Goal: Information Seeking & Learning: Learn about a topic

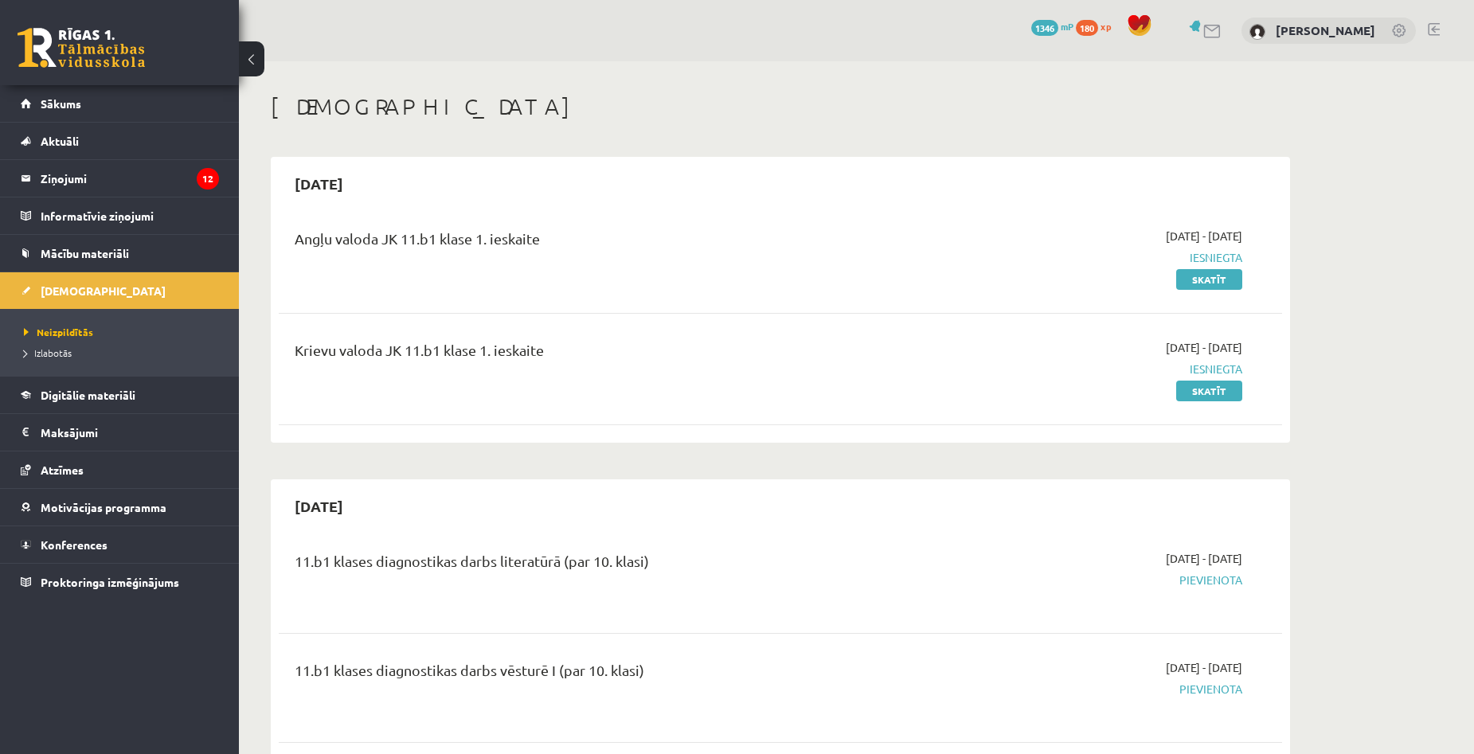
scroll to position [534, 0]
click at [85, 184] on legend "Ziņojumi 12" at bounding box center [130, 178] width 178 height 37
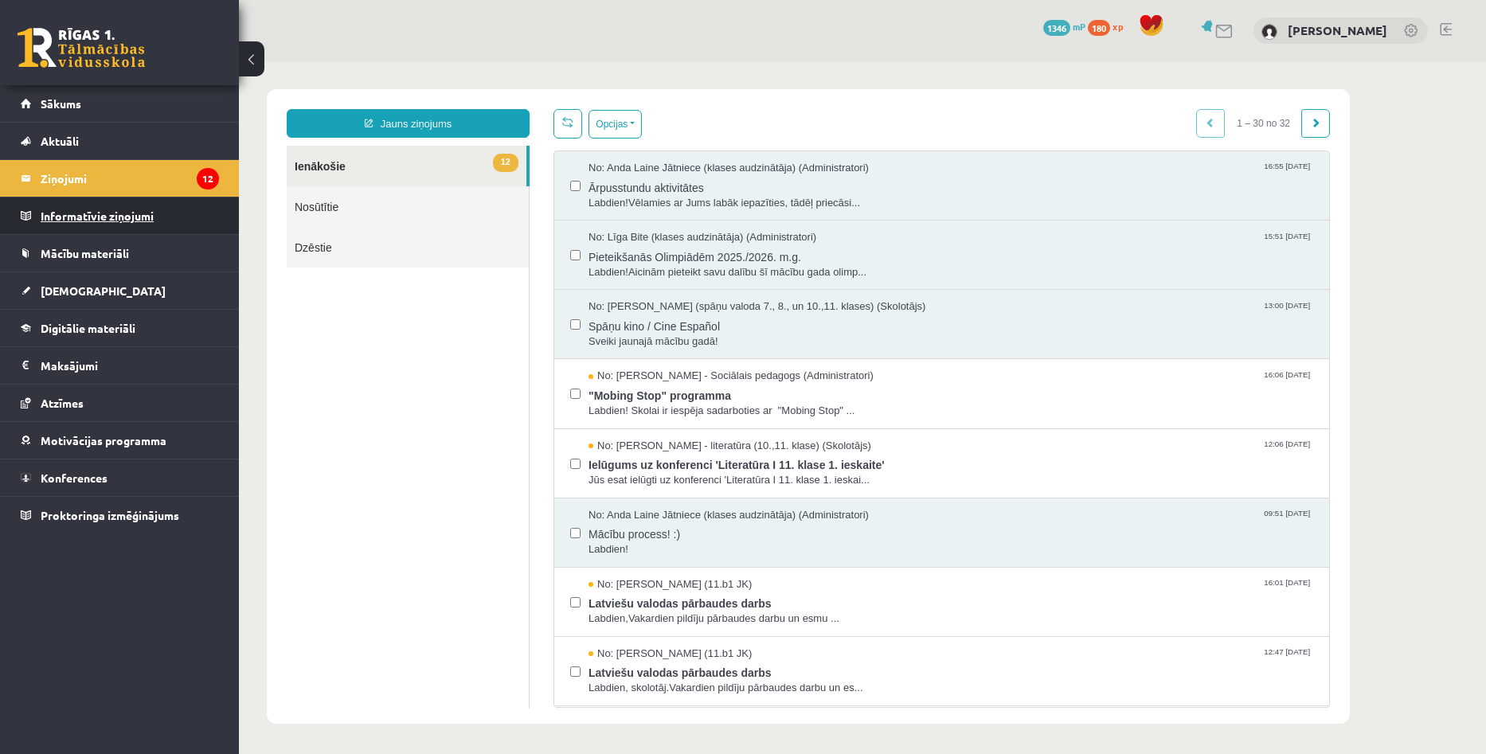
click at [191, 219] on legend "Informatīvie ziņojumi 0" at bounding box center [130, 216] width 178 height 37
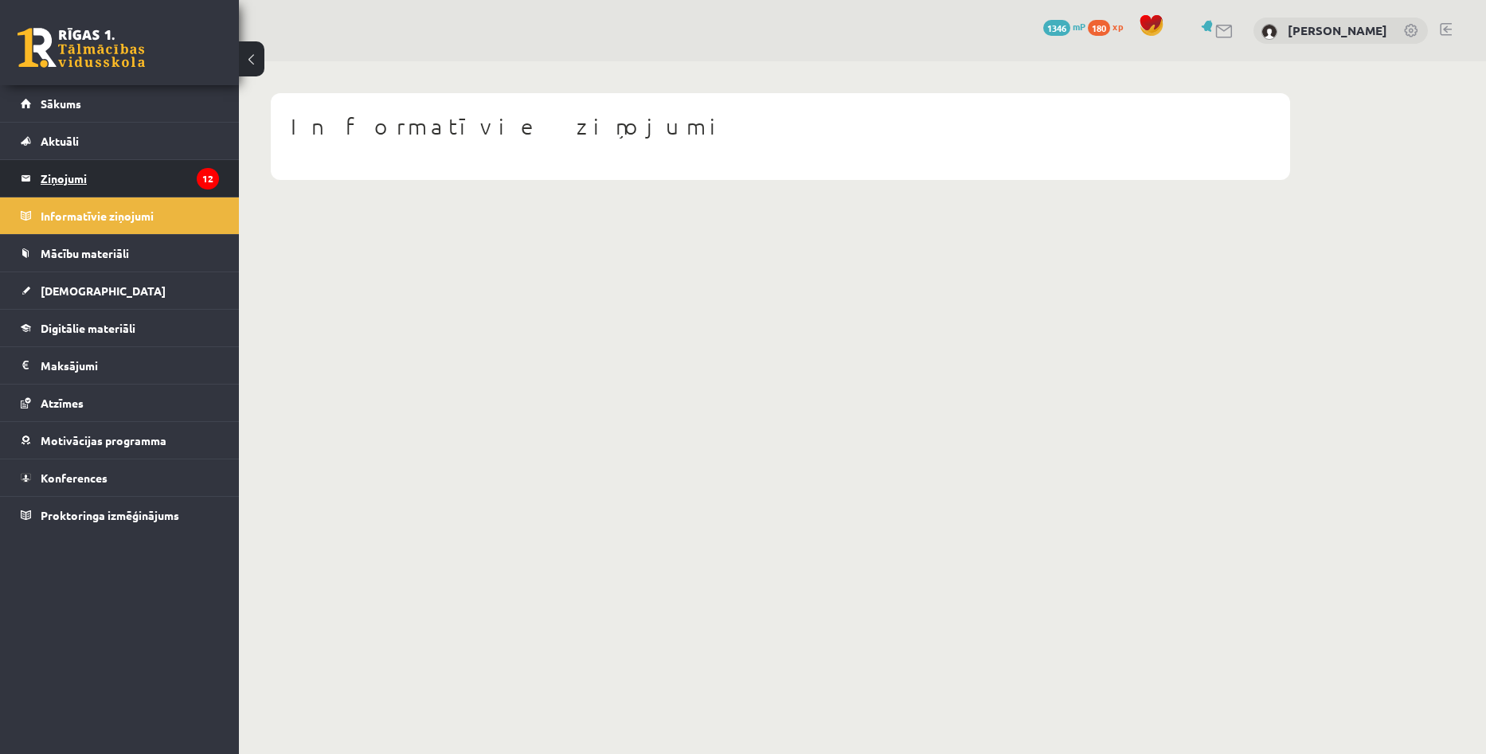
click at [120, 174] on legend "Ziņojumi 12" at bounding box center [130, 178] width 178 height 37
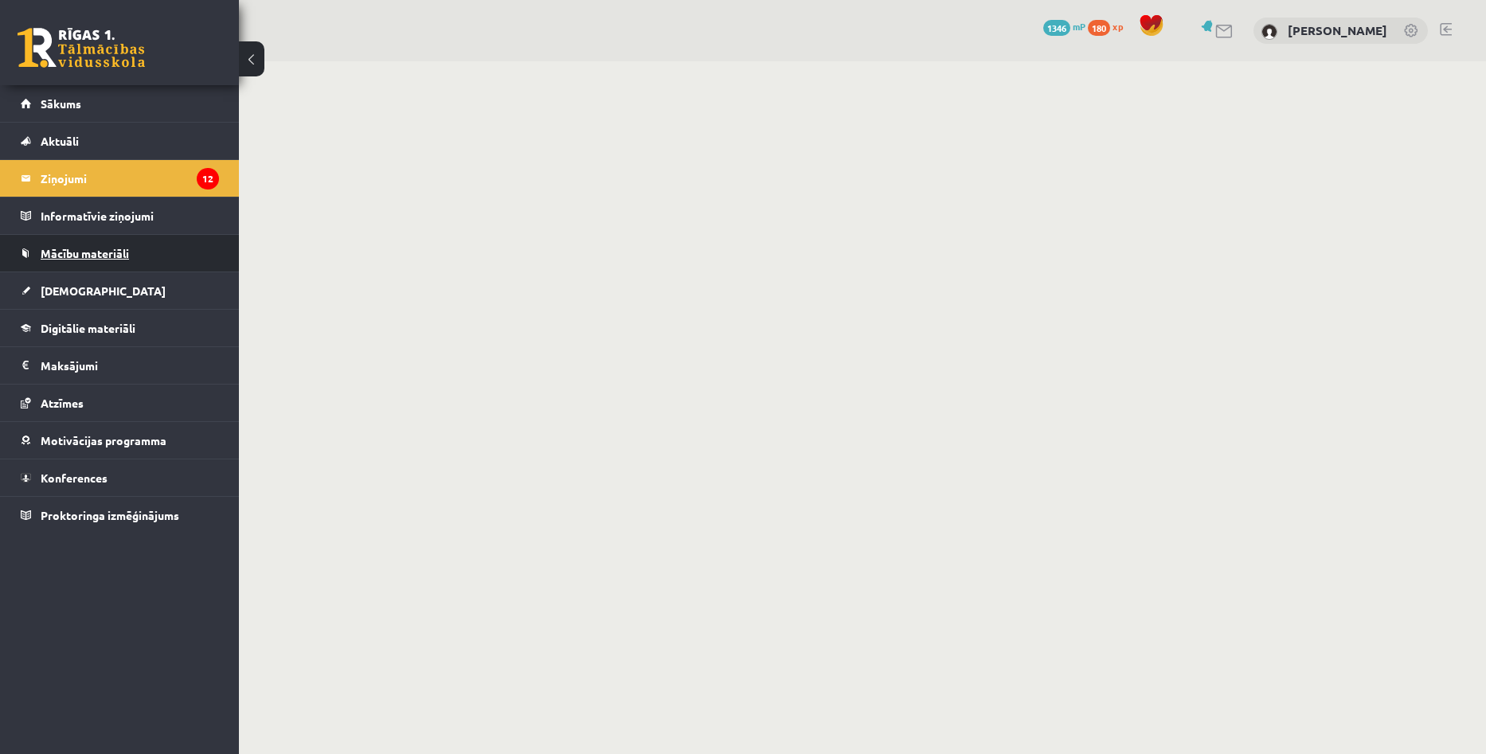
click at [167, 246] on link "Mācību materiāli" at bounding box center [120, 253] width 198 height 37
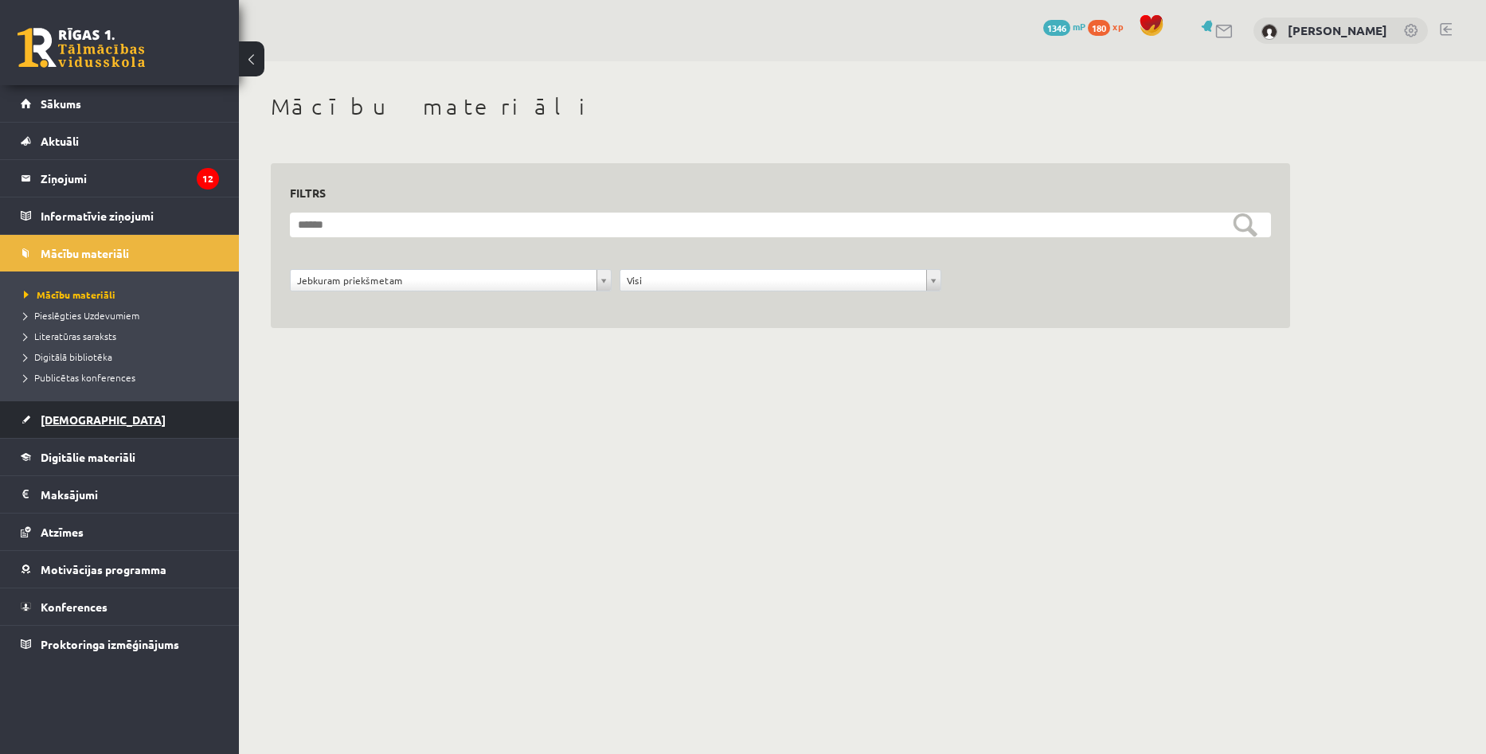
click at [117, 416] on link "[DEMOGRAPHIC_DATA]" at bounding box center [120, 419] width 198 height 37
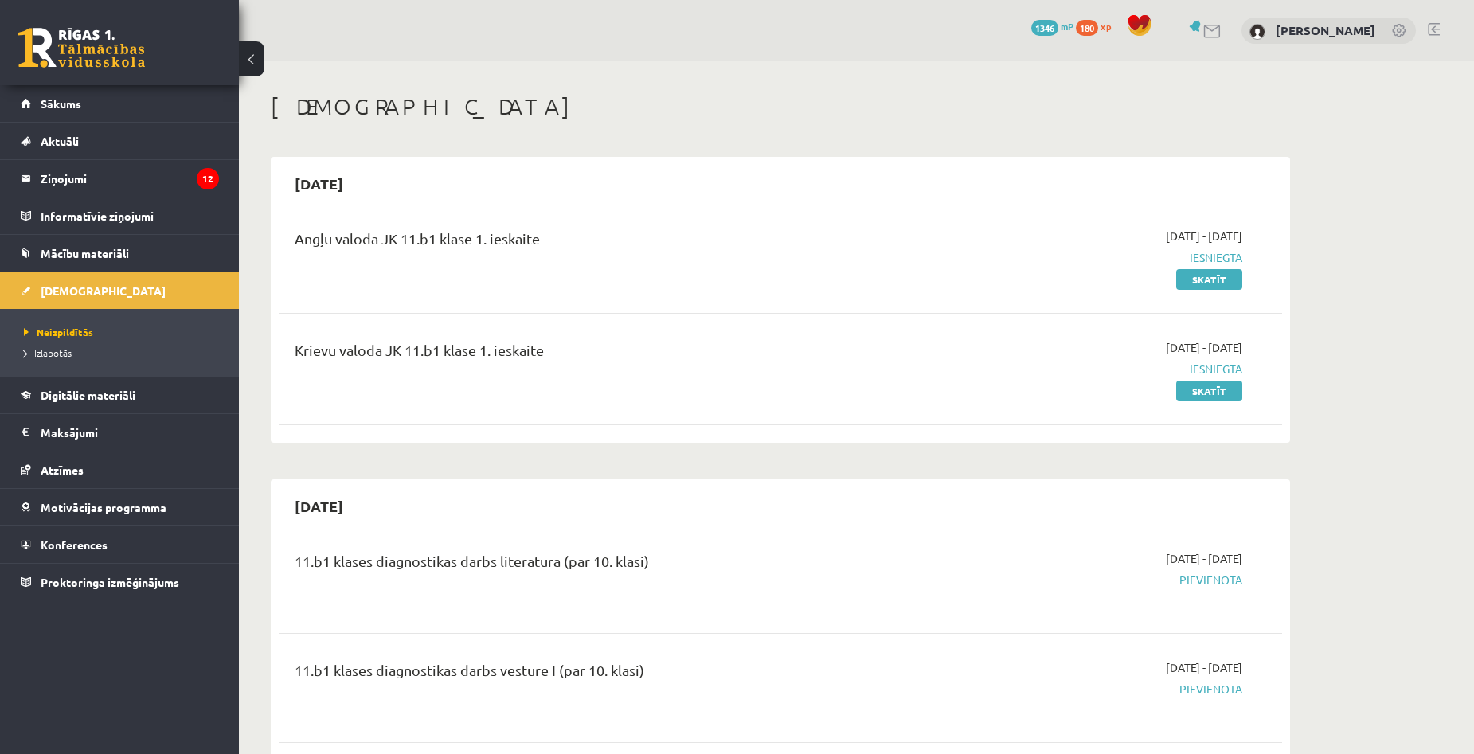
click at [1055, 29] on span "1346" at bounding box center [1044, 28] width 27 height 16
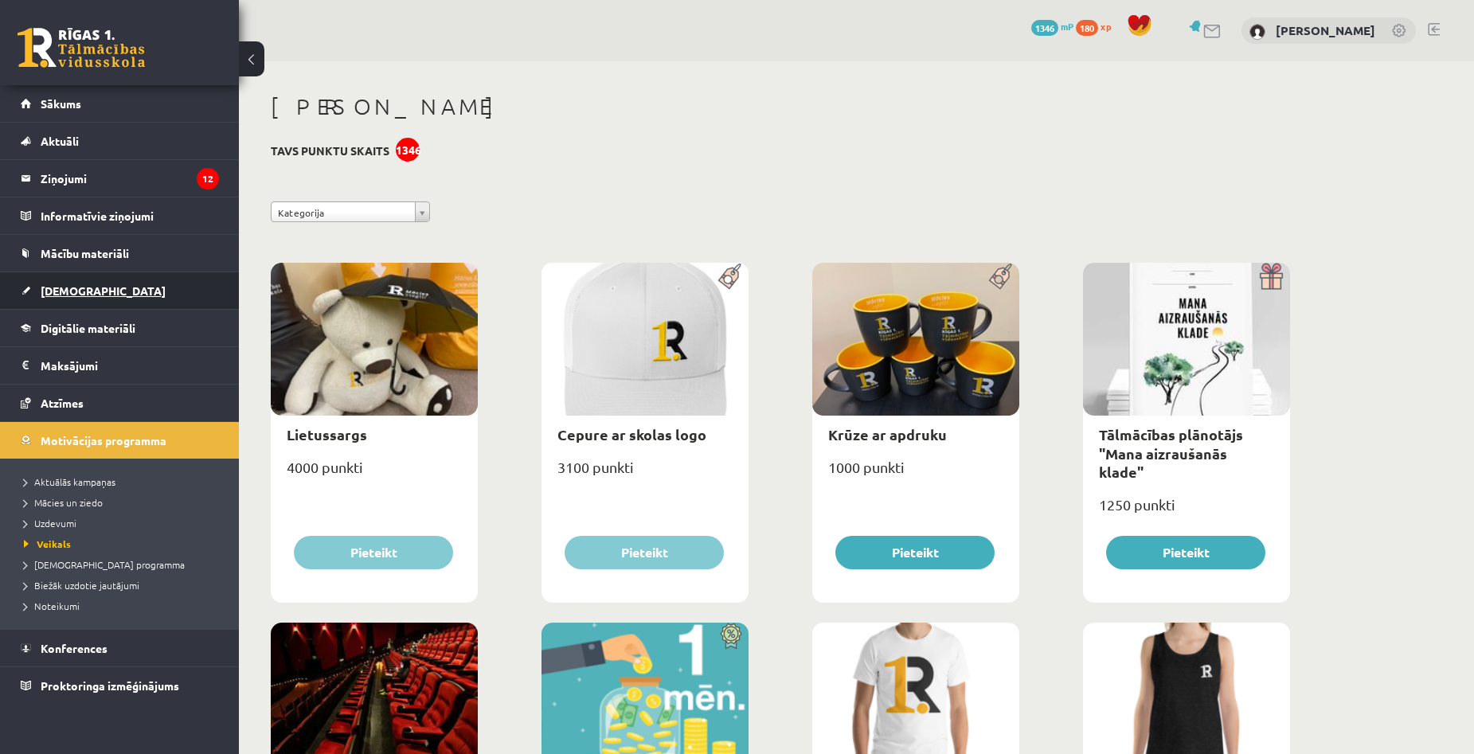
click at [113, 300] on link "[DEMOGRAPHIC_DATA]" at bounding box center [120, 290] width 198 height 37
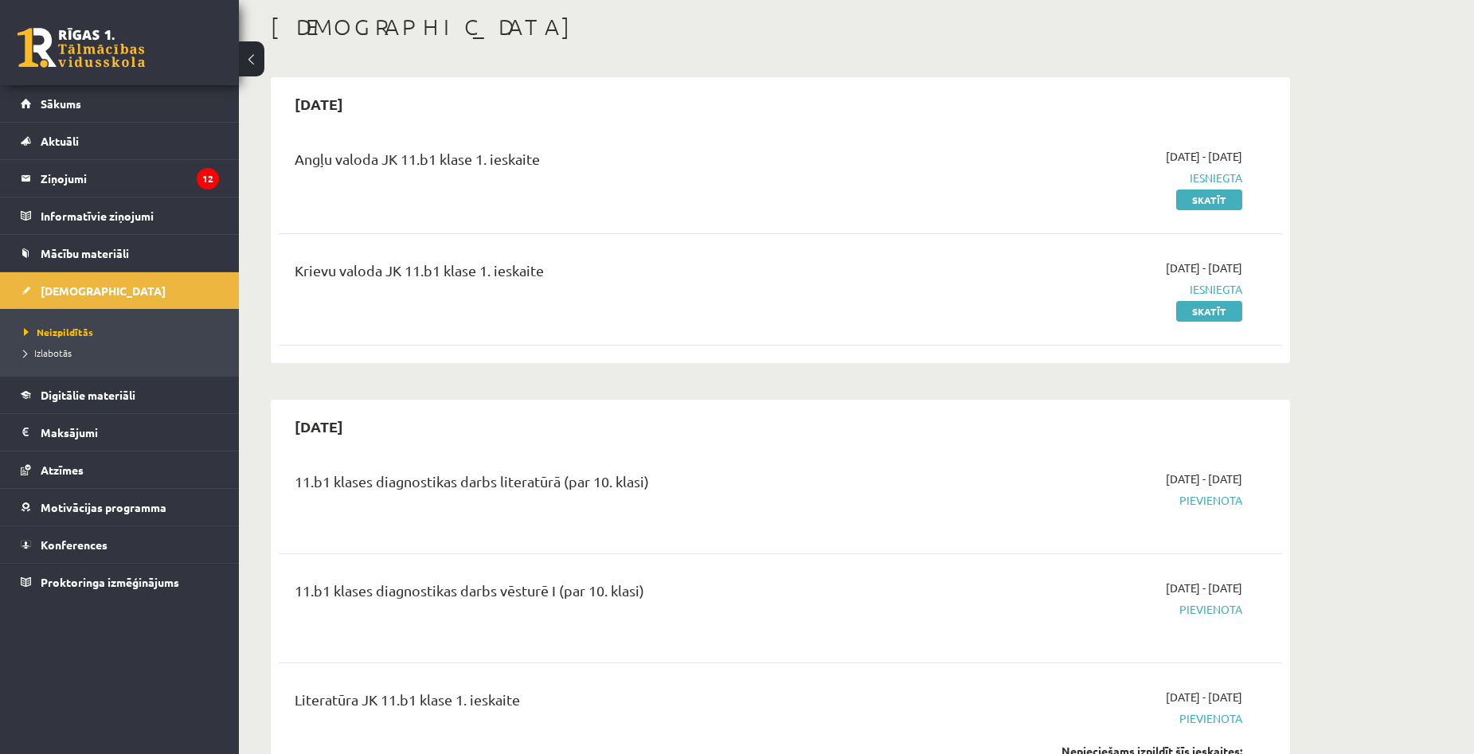
scroll to position [159, 0]
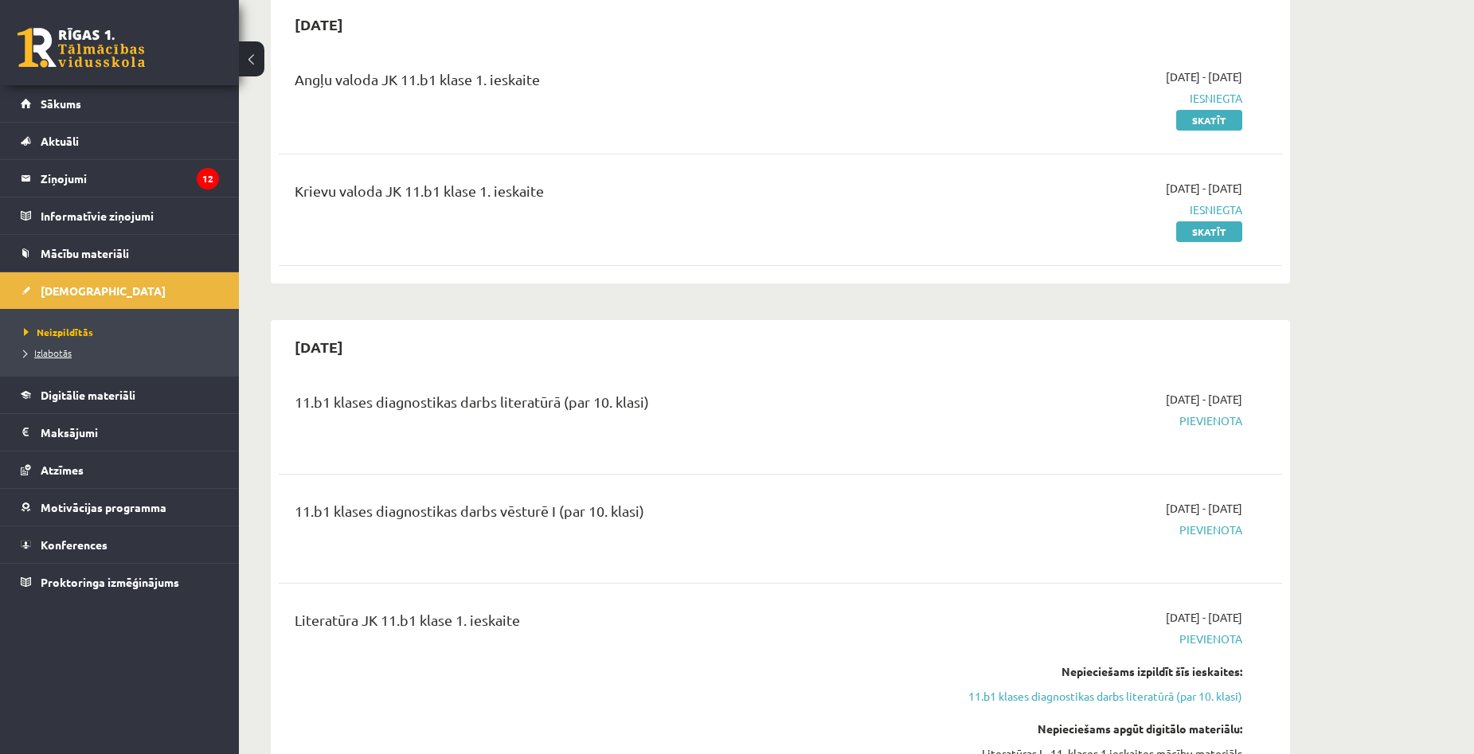
click at [68, 354] on span "Izlabotās" at bounding box center [48, 352] width 48 height 13
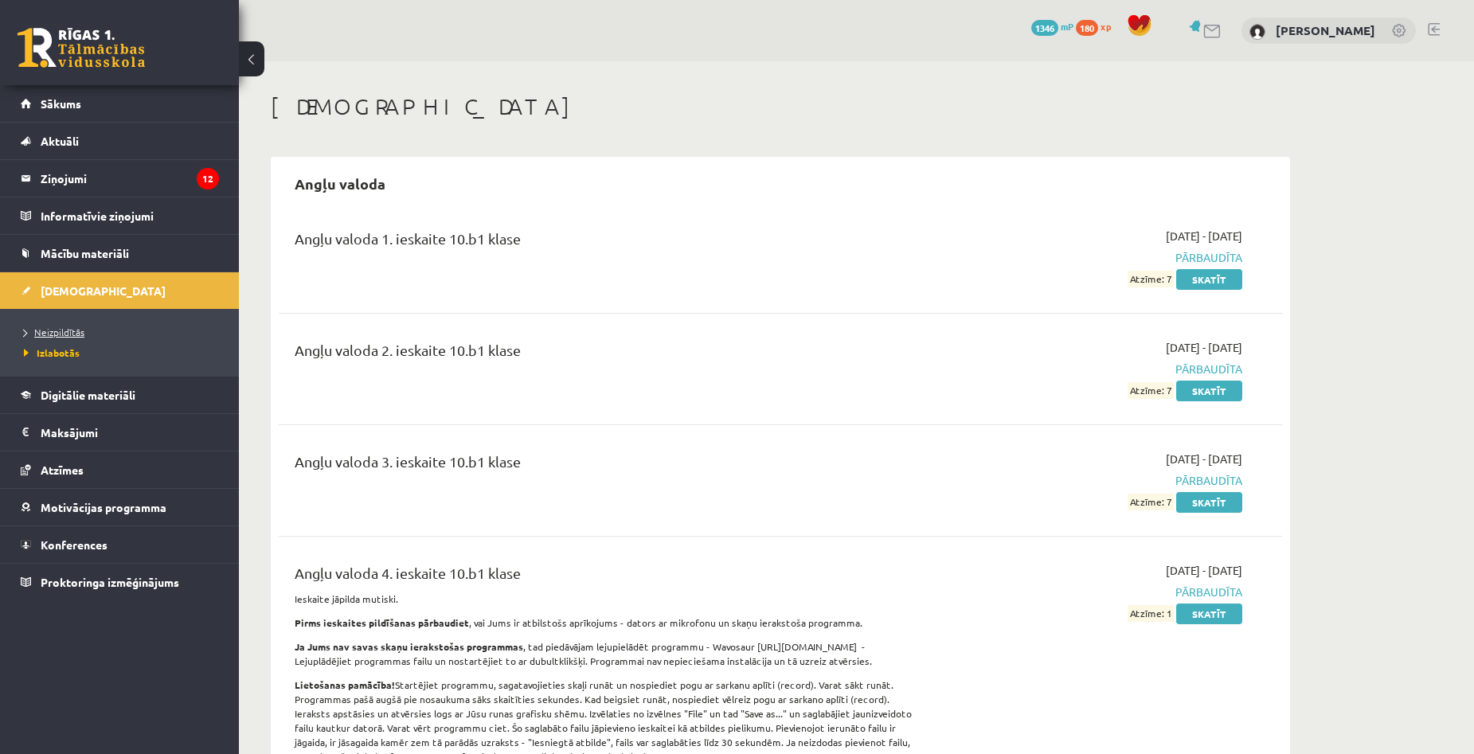
click at [44, 326] on link "Neizpildītās" at bounding box center [123, 332] width 199 height 14
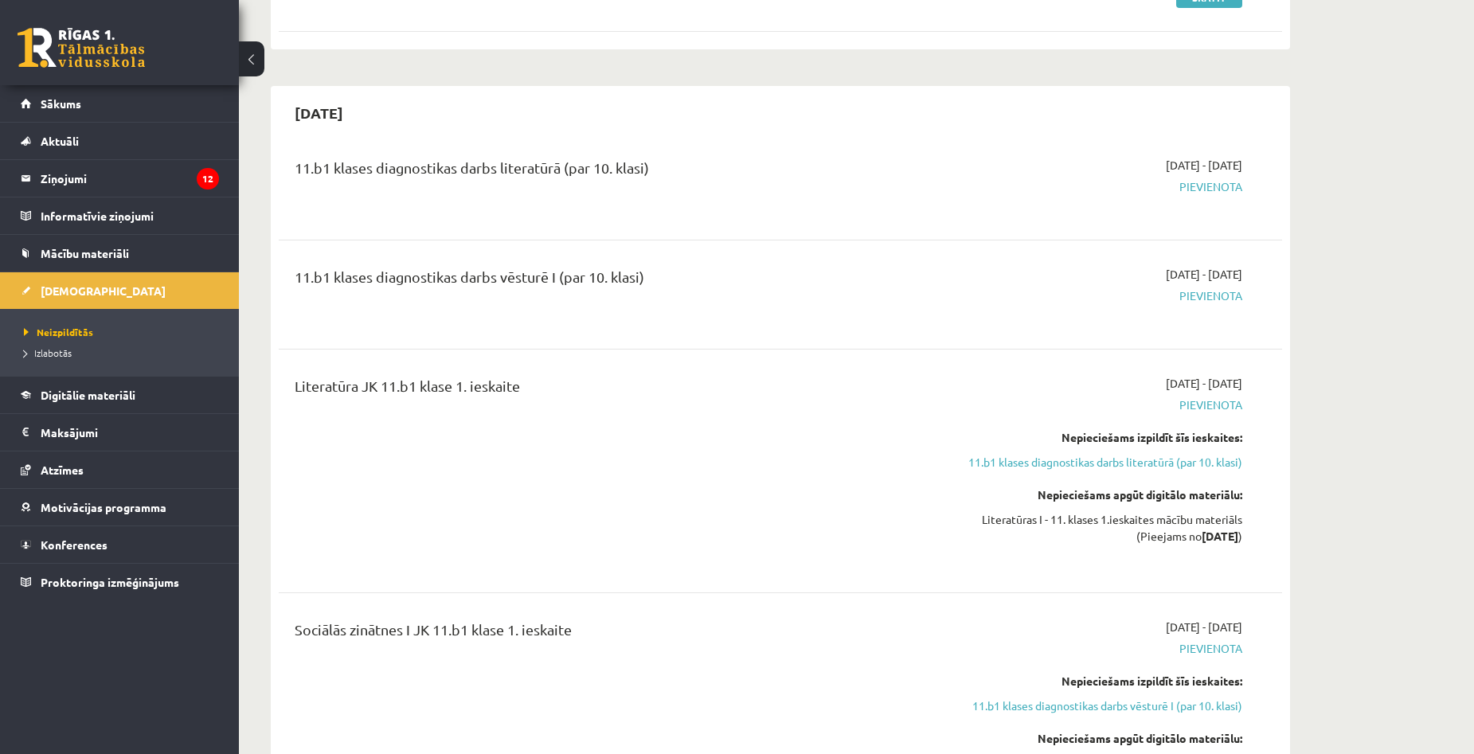
scroll to position [234, 0]
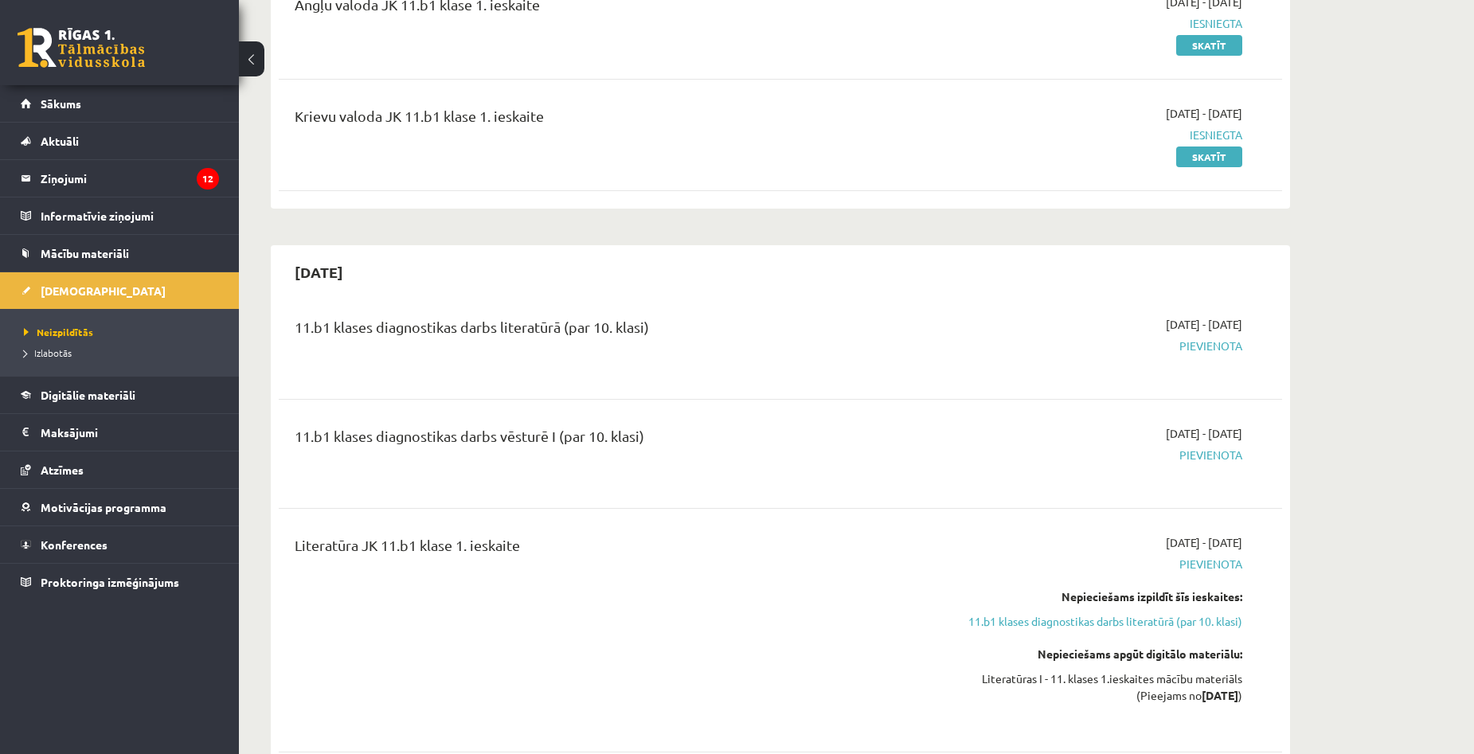
drag, startPoint x: 358, startPoint y: 274, endPoint x: 380, endPoint y: 276, distance: 21.6
click at [359, 276] on h2 "[DATE]" at bounding box center [319, 271] width 80 height 37
click at [507, 307] on div "11.b1 klases diagnostikas darbs literatūrā (par 10. klasi) 2025-09-16 - 2025-09…" at bounding box center [781, 344] width 1004 height 89
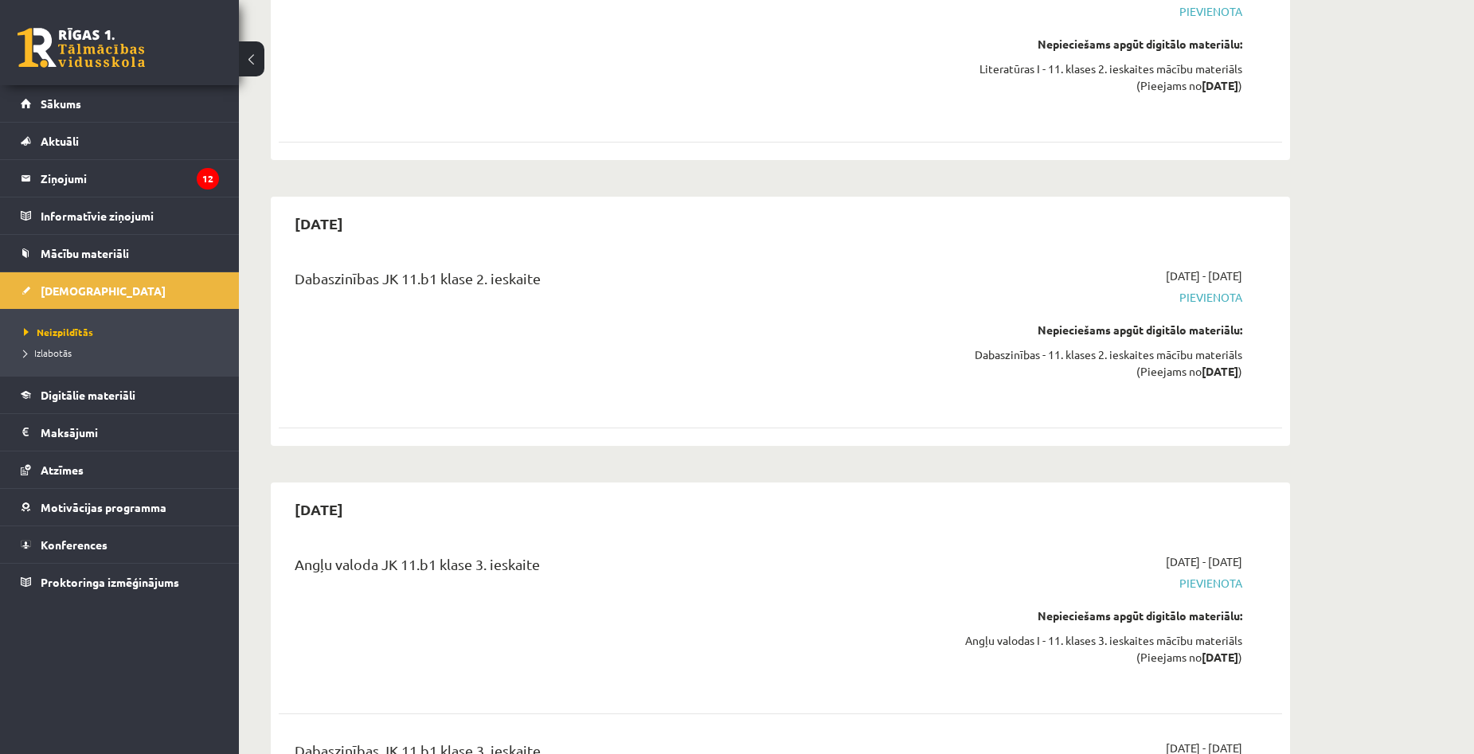
scroll to position [4957, 0]
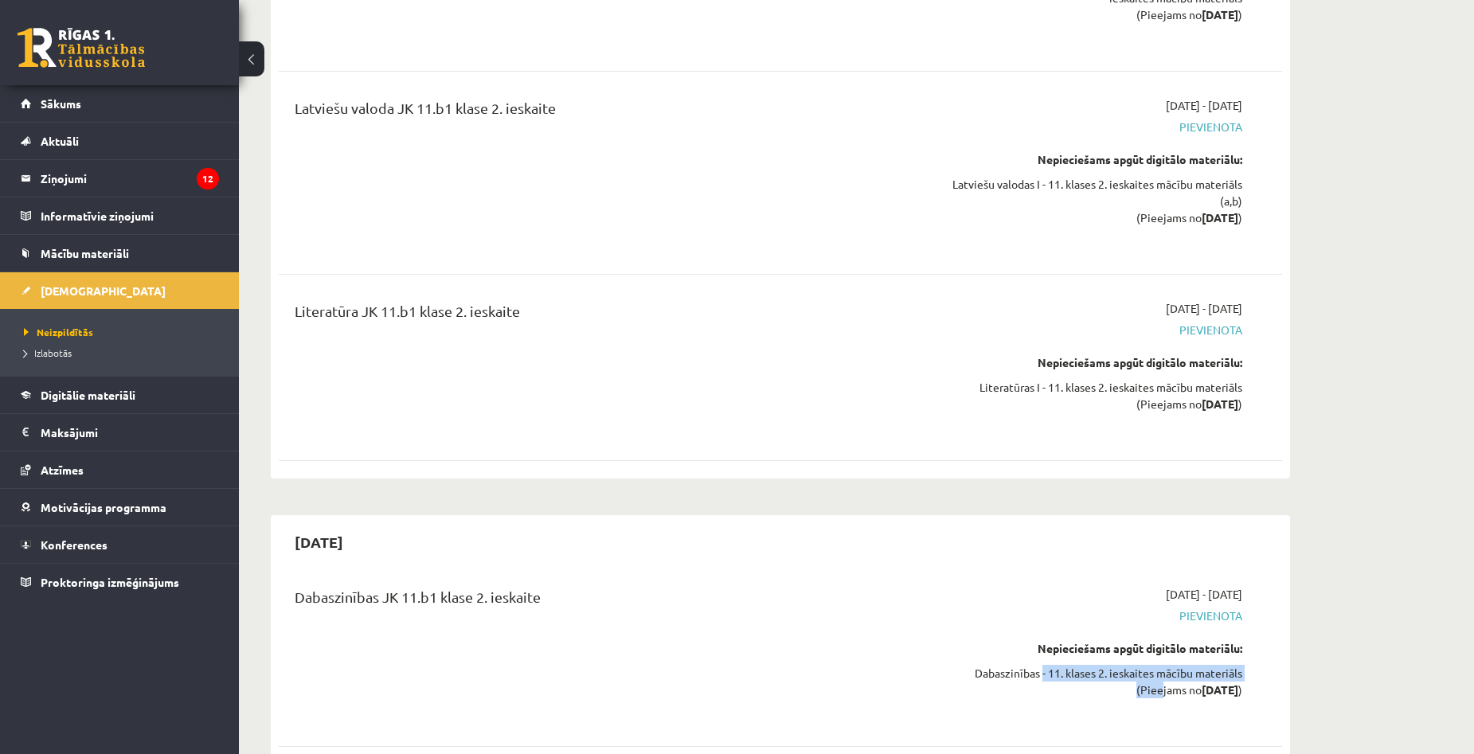
drag, startPoint x: 1039, startPoint y: 601, endPoint x: 1186, endPoint y: 620, distance: 148.5
click at [1173, 665] on div "Dabaszinības - 11. klases 2. ieskaites mācību materiāls (Pieejams no 2025-12-01…" at bounding box center [1092, 681] width 300 height 33
click at [1313, 627] on div "Ieskaites 2025-09-15 Angļu valoda JK 11.b1 klase 1. ieskaite 2025-09-01 - 2025-…" at bounding box center [780, 380] width 1083 height 10550
drag, startPoint x: 1024, startPoint y: 598, endPoint x: 1187, endPoint y: 623, distance: 165.1
click at [1127, 665] on div "Dabaszinības - 11. klases 2. ieskaites mācību materiāls (Pieejams no 2025-12-01…" at bounding box center [1092, 681] width 300 height 33
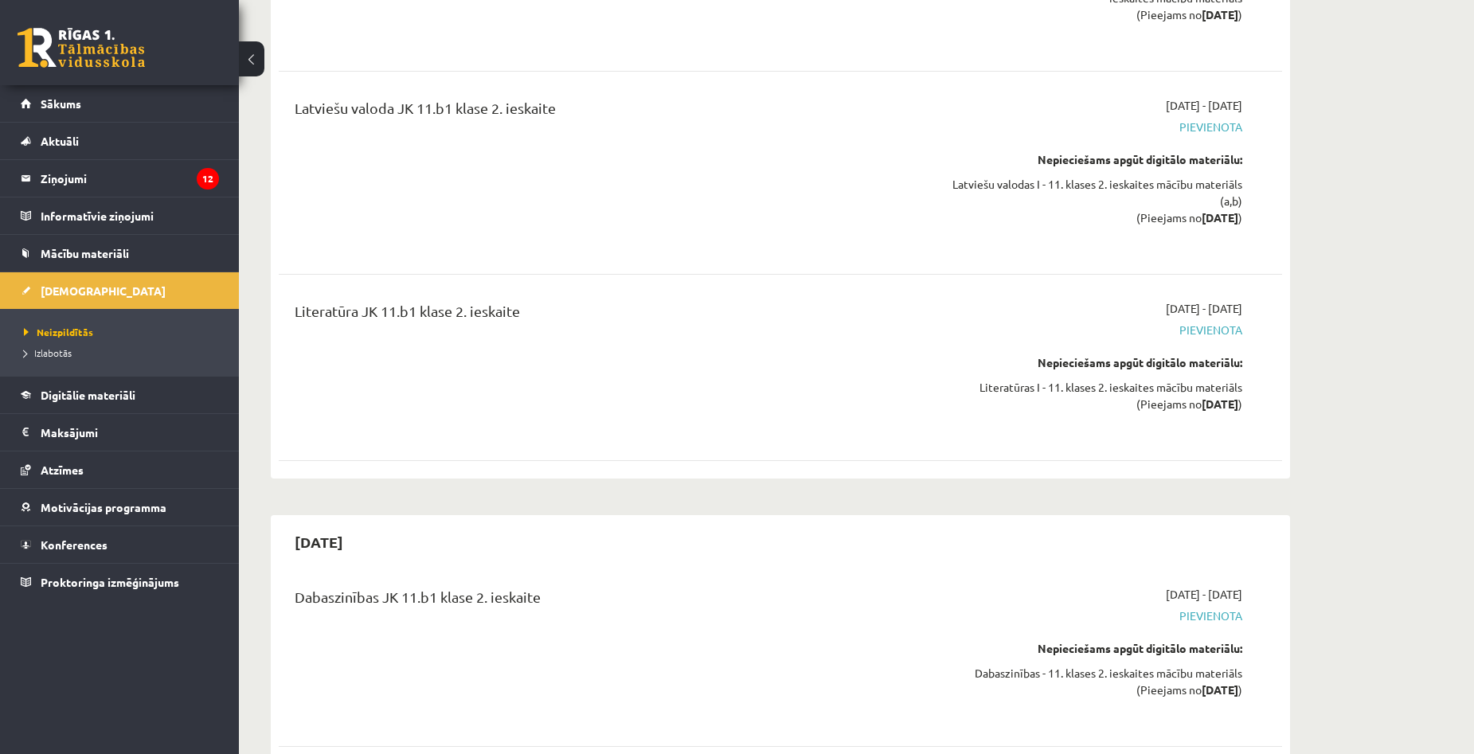
click at [1299, 625] on div "Ieskaites 2025-09-15 Angļu valoda JK 11.b1 klase 1. ieskaite 2025-09-01 - 2025-…" at bounding box center [780, 380] width 1083 height 10550
drag, startPoint x: 1047, startPoint y: 603, endPoint x: 1250, endPoint y: 623, distance: 204.1
click at [1250, 623] on div "2025-12-01 - 2025-12-31 Pievienota Nepieciešams apgūt digitālo materiālu: Dabas…" at bounding box center [1092, 653] width 324 height 135
click at [1345, 624] on div "Ieskaites 2025-09-15 Angļu valoda JK 11.b1 klase 1. ieskaite 2025-09-01 - 2025-…" at bounding box center [856, 380] width 1235 height 10550
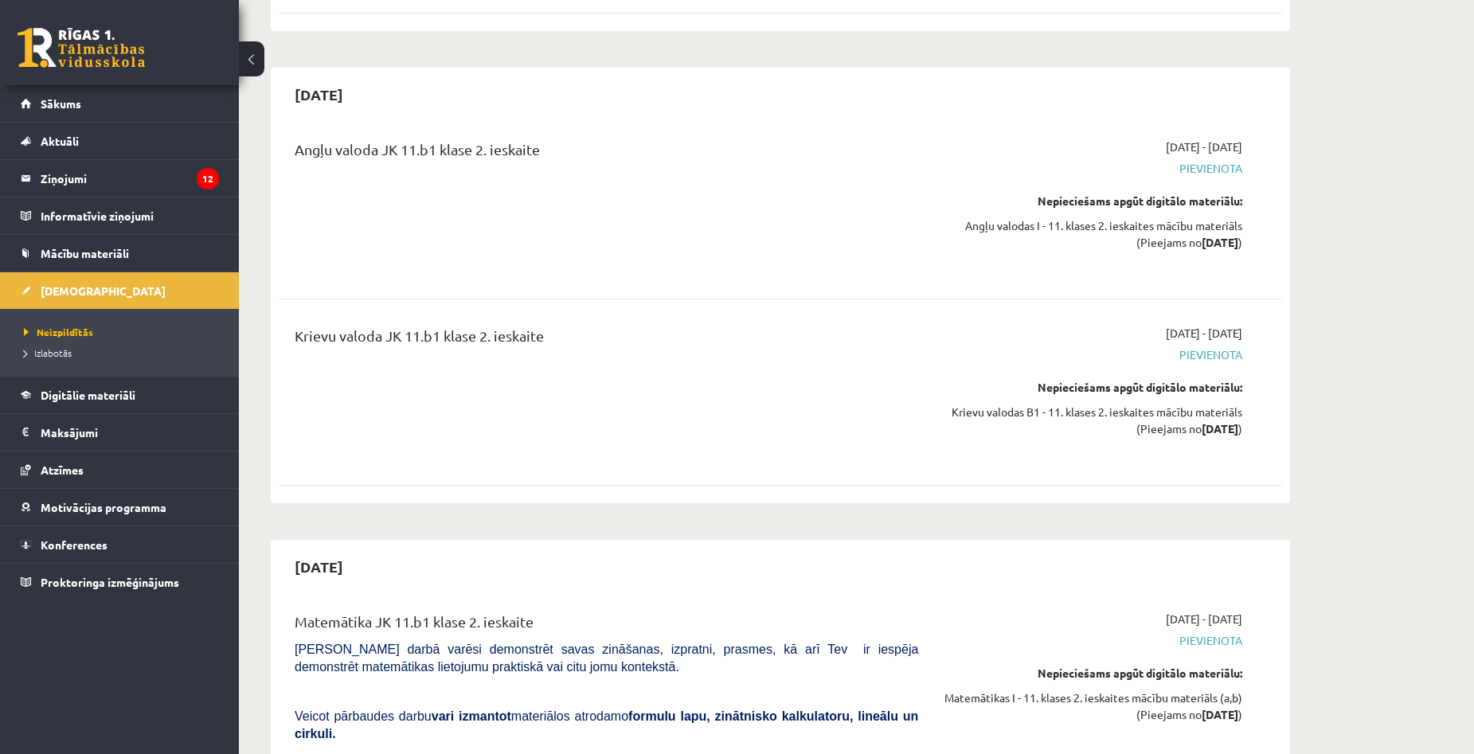
scroll to position [3125, 0]
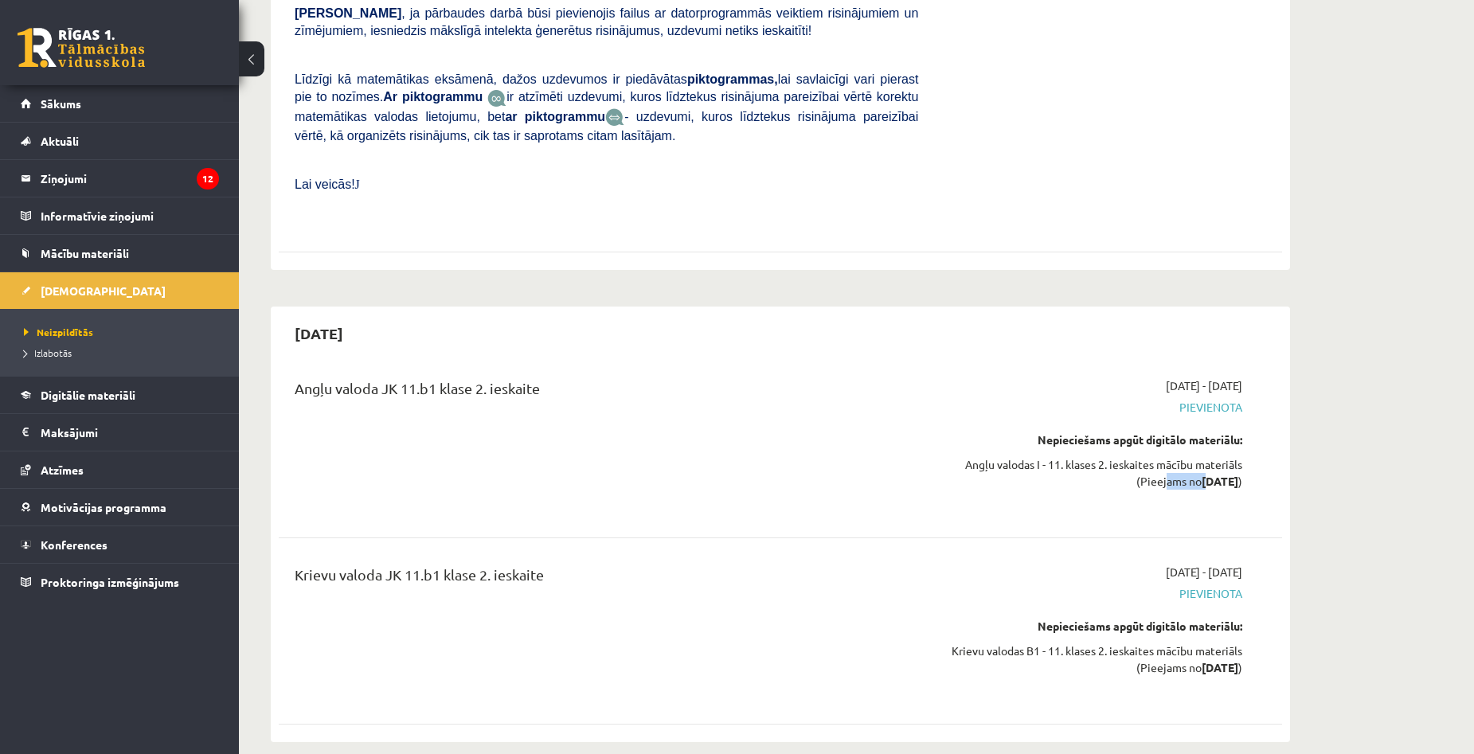
drag, startPoint x: 1189, startPoint y: 439, endPoint x: 1280, endPoint y: 460, distance: 93.1
click at [1205, 456] on div "Angļu valodas I - 11. klases 2. ieskaites mācību materiāls (Pieejams no 2025-11…" at bounding box center [1092, 472] width 300 height 33
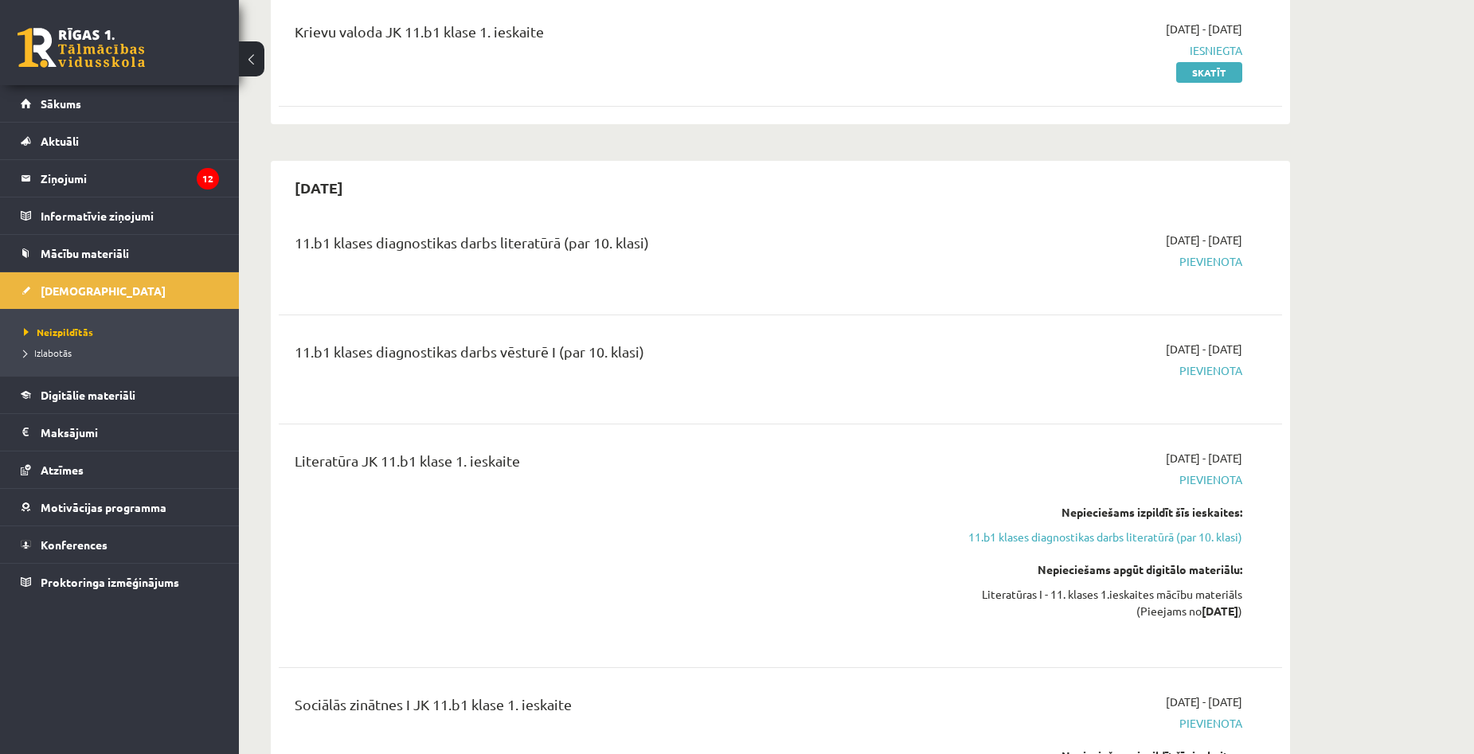
scroll to position [558, 0]
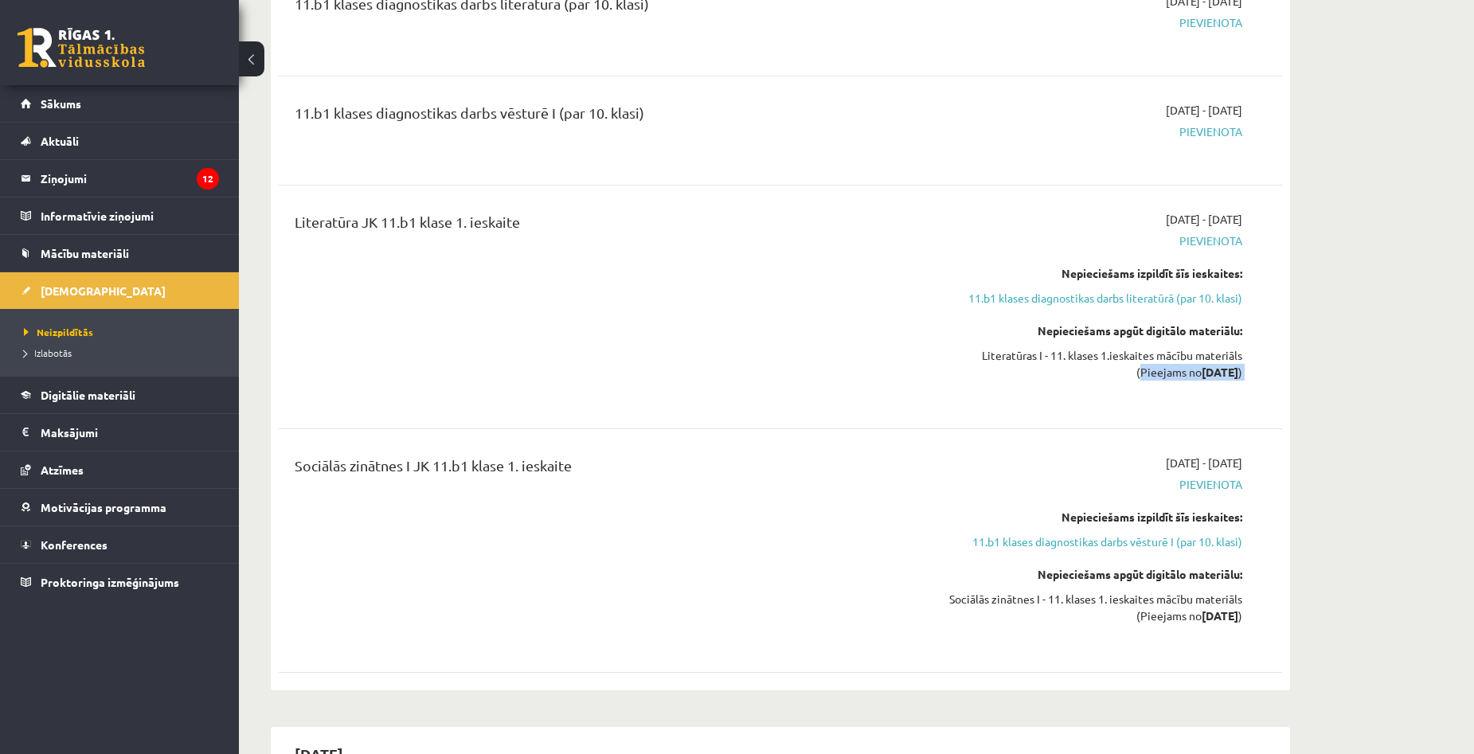
drag, startPoint x: 1153, startPoint y: 374, endPoint x: 1286, endPoint y: 382, distance: 134.1
click at [1286, 382] on div "2025-09-30 11.b1 klases diagnostikas darbs literatūrā (par 10. klasi) 2025-09-1…" at bounding box center [781, 306] width 1020 height 769
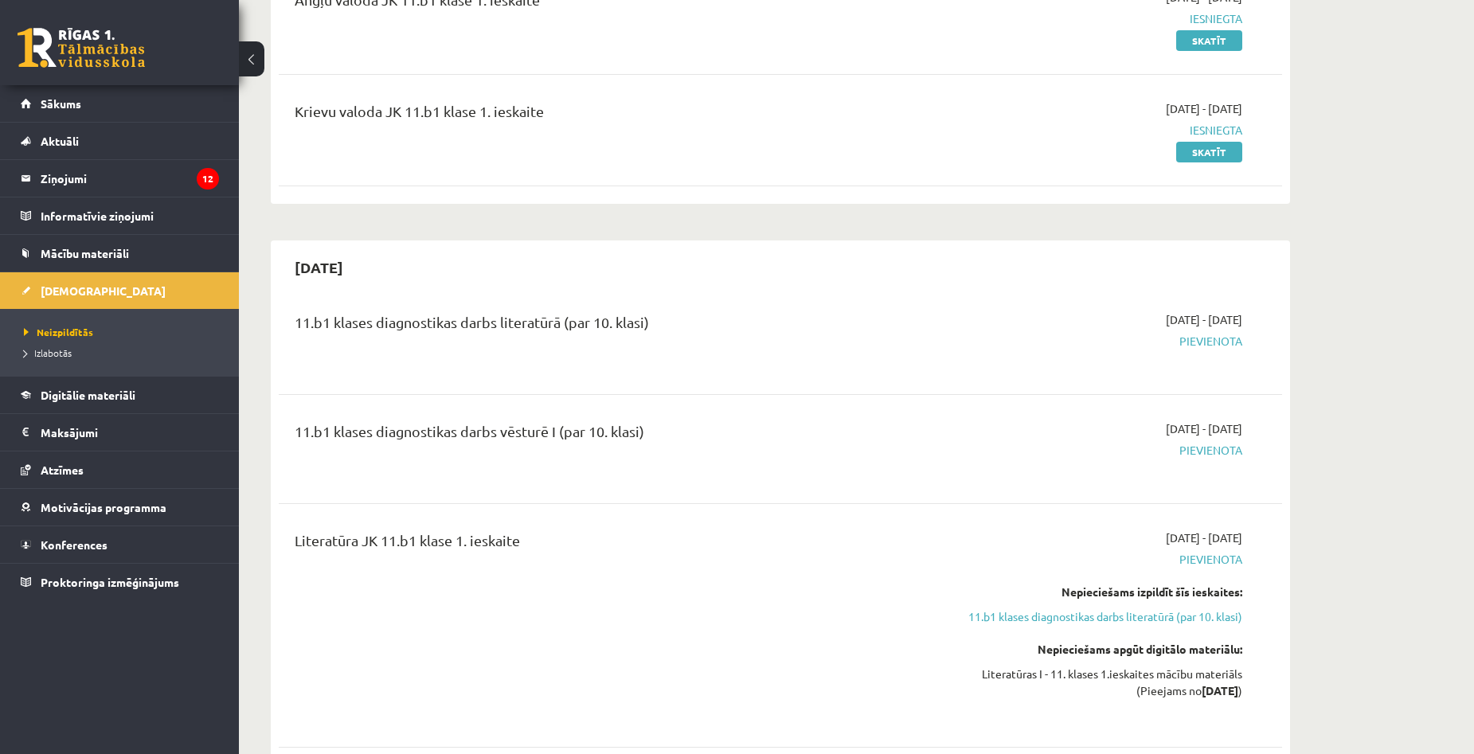
scroll to position [0, 0]
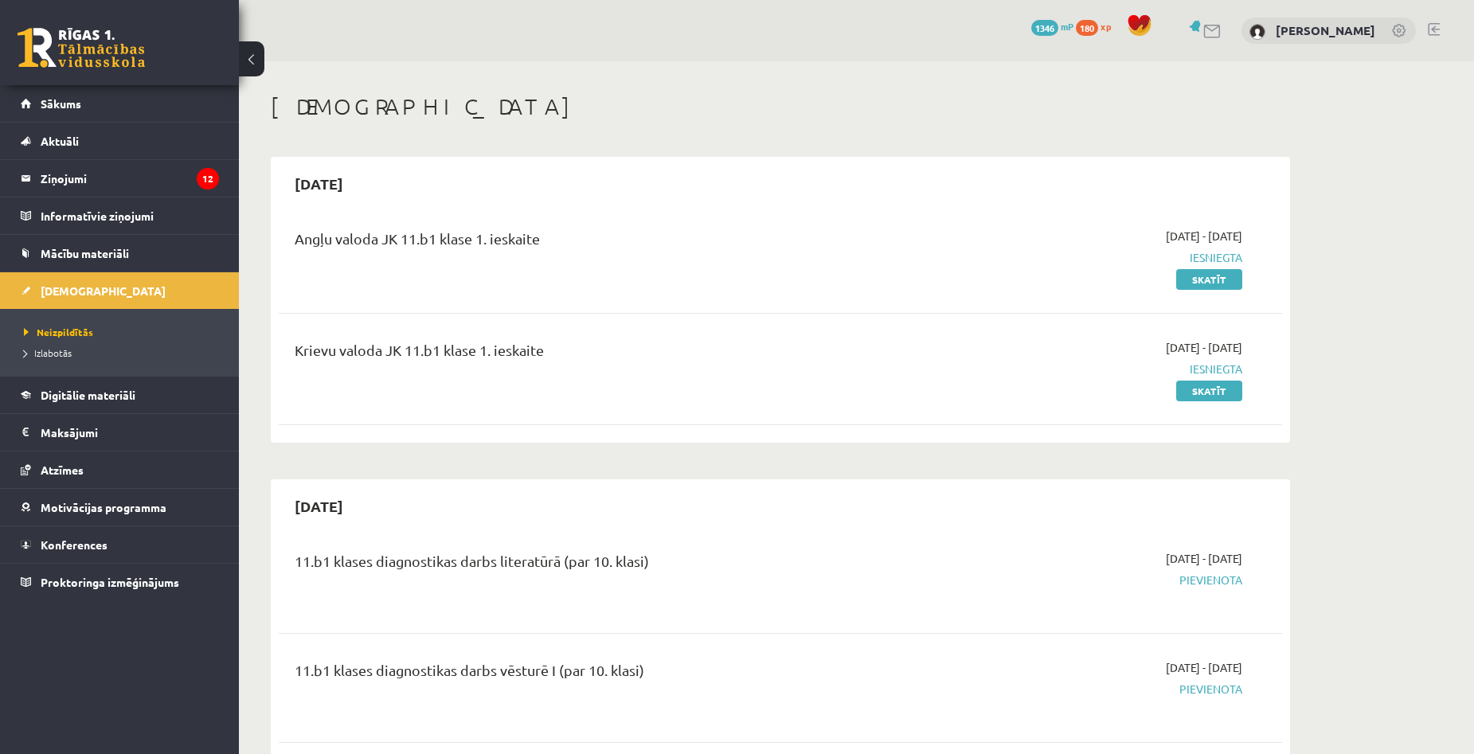
drag, startPoint x: 563, startPoint y: 360, endPoint x: 302, endPoint y: 361, distance: 261.3
click at [302, 361] on div "Krievu valoda JK 11.b1 klase 1. ieskaite" at bounding box center [607, 353] width 624 height 29
click at [366, 379] on div "Krievu valoda JK 11.b1 klase 1. ieskaite" at bounding box center [607, 369] width 648 height 60
click at [296, 358] on div "Krievu valoda JK 11.b1 klase 1. ieskaite" at bounding box center [607, 353] width 624 height 29
drag, startPoint x: 305, startPoint y: 356, endPoint x: 448, endPoint y: 365, distance: 142.8
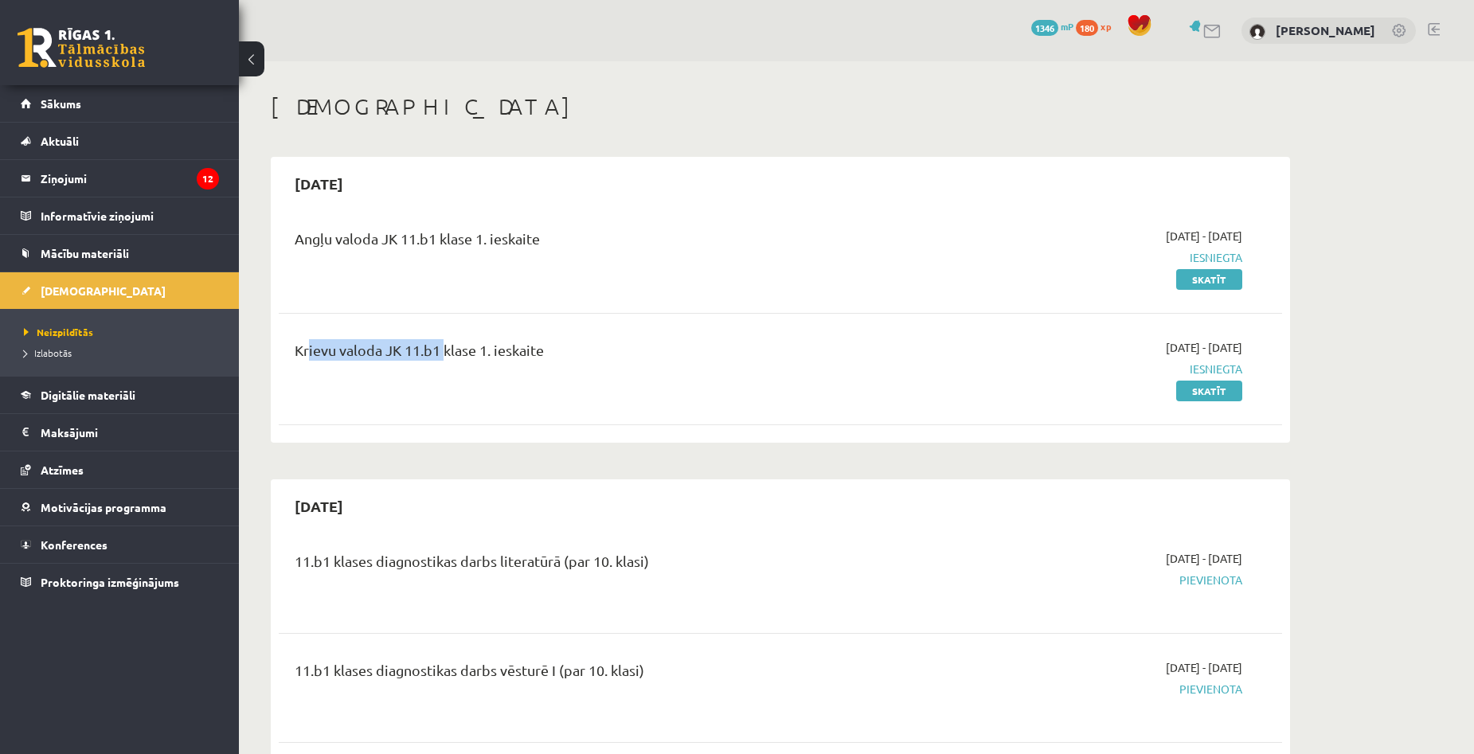
click at [443, 365] on div "Krievu valoda JK 11.b1 klase 1. ieskaite" at bounding box center [607, 353] width 624 height 29
click at [487, 370] on div "Krievu valoda JK 11.b1 klase 1. ieskaite" at bounding box center [607, 369] width 648 height 60
drag, startPoint x: 436, startPoint y: 355, endPoint x: 409, endPoint y: 356, distance: 26.3
click at [409, 356] on div "Krievu valoda JK 11.b1 klase 1. ieskaite" at bounding box center [607, 353] width 624 height 29
click at [433, 372] on div "Krievu valoda JK 11.b1 klase 1. ieskaite" at bounding box center [607, 369] width 648 height 60
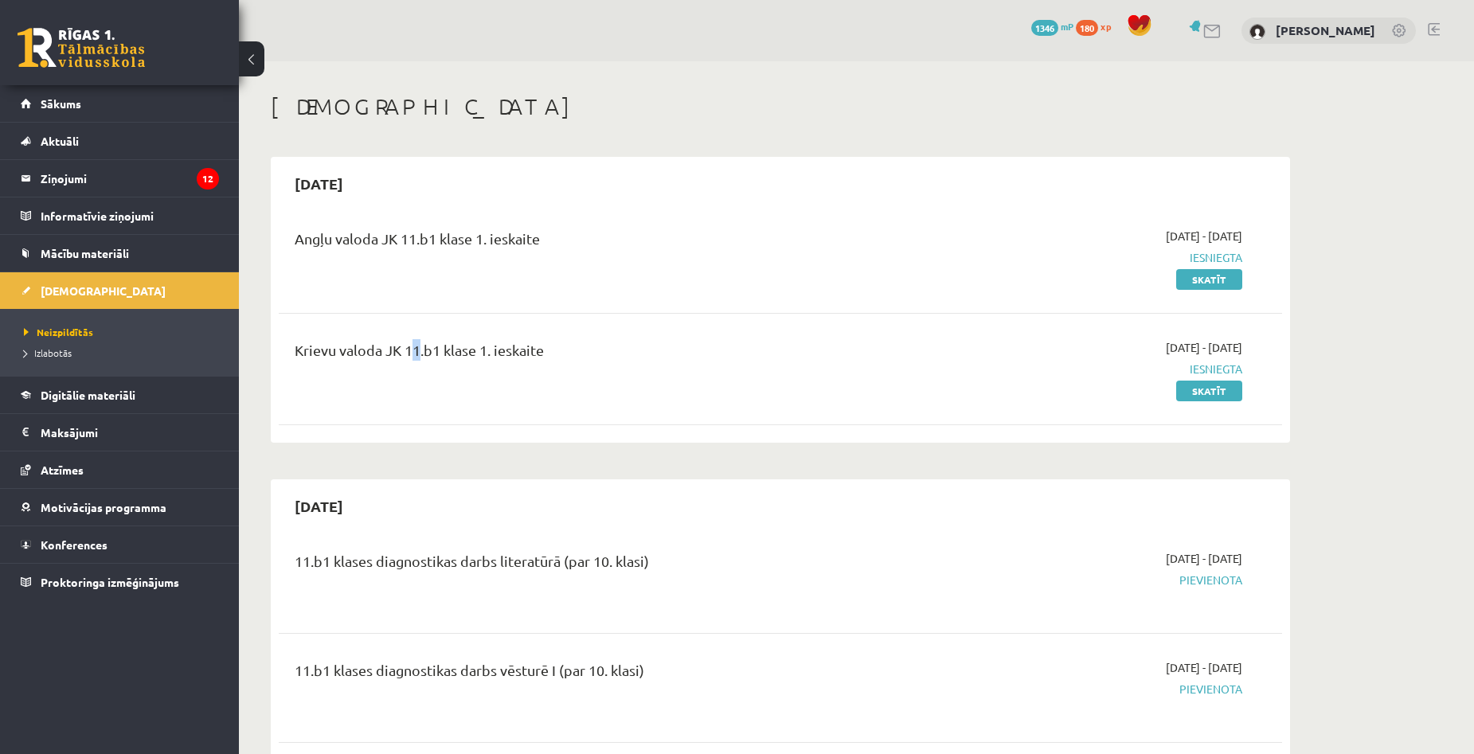
drag, startPoint x: 417, startPoint y: 356, endPoint x: 408, endPoint y: 356, distance: 9.6
click at [408, 356] on div "Krievu valoda JK 11.b1 klase 1. ieskaite" at bounding box center [607, 353] width 624 height 29
click at [424, 372] on div "Krievu valoda JK 11.b1 klase 1. ieskaite" at bounding box center [607, 369] width 648 height 60
click at [421, 354] on div "Krievu valoda JK 11.b1 klase 1. ieskaite" at bounding box center [607, 353] width 624 height 29
click at [428, 381] on div "Krievu valoda JK 11.b1 klase 1. ieskaite" at bounding box center [607, 369] width 648 height 60
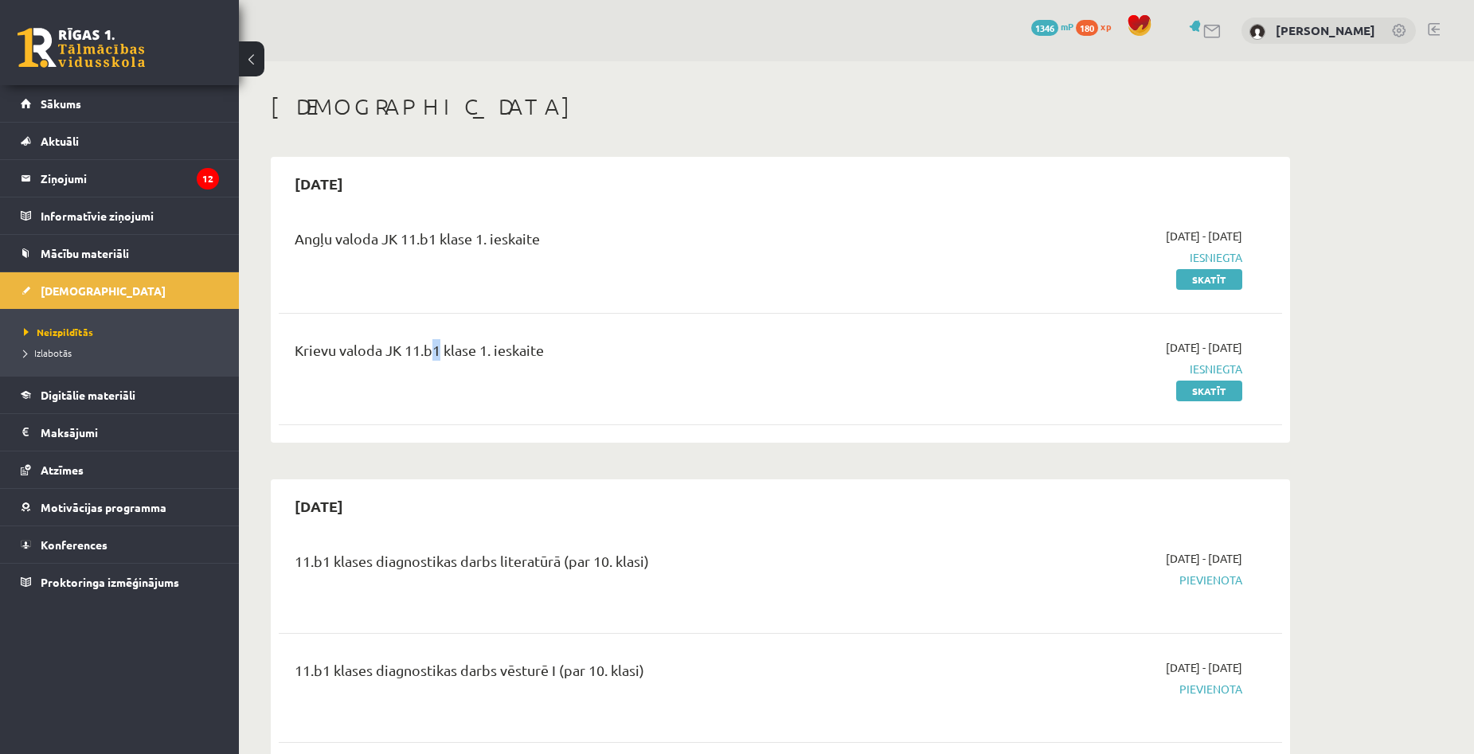
click at [429, 354] on div "Krievu valoda JK 11.b1 klase 1. ieskaite" at bounding box center [607, 353] width 624 height 29
click at [444, 366] on div "Krievu valoda JK 11.b1 klase 1. ieskaite" at bounding box center [607, 353] width 624 height 29
click at [436, 357] on div "Krievu valoda JK 11.b1 klase 1. ieskaite" at bounding box center [607, 353] width 624 height 29
click at [445, 369] on div "Krievu valoda JK 11.b1 klase 1. ieskaite" at bounding box center [607, 369] width 648 height 60
drag, startPoint x: 444, startPoint y: 354, endPoint x: 677, endPoint y: 570, distance: 317.9
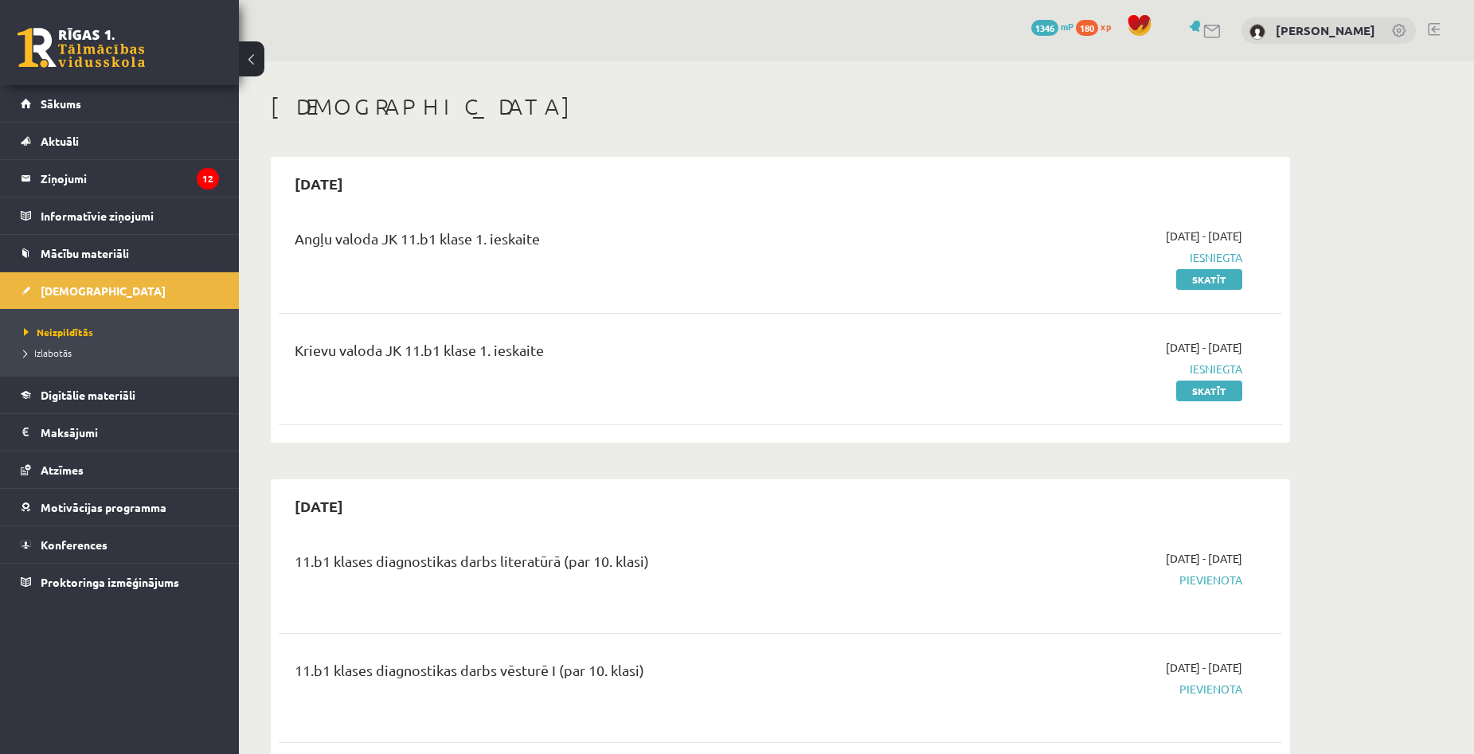
click at [756, 596] on div "11.b1 klases diagnostikas darbs literatūrā (par 10. klasi)" at bounding box center [607, 578] width 648 height 57
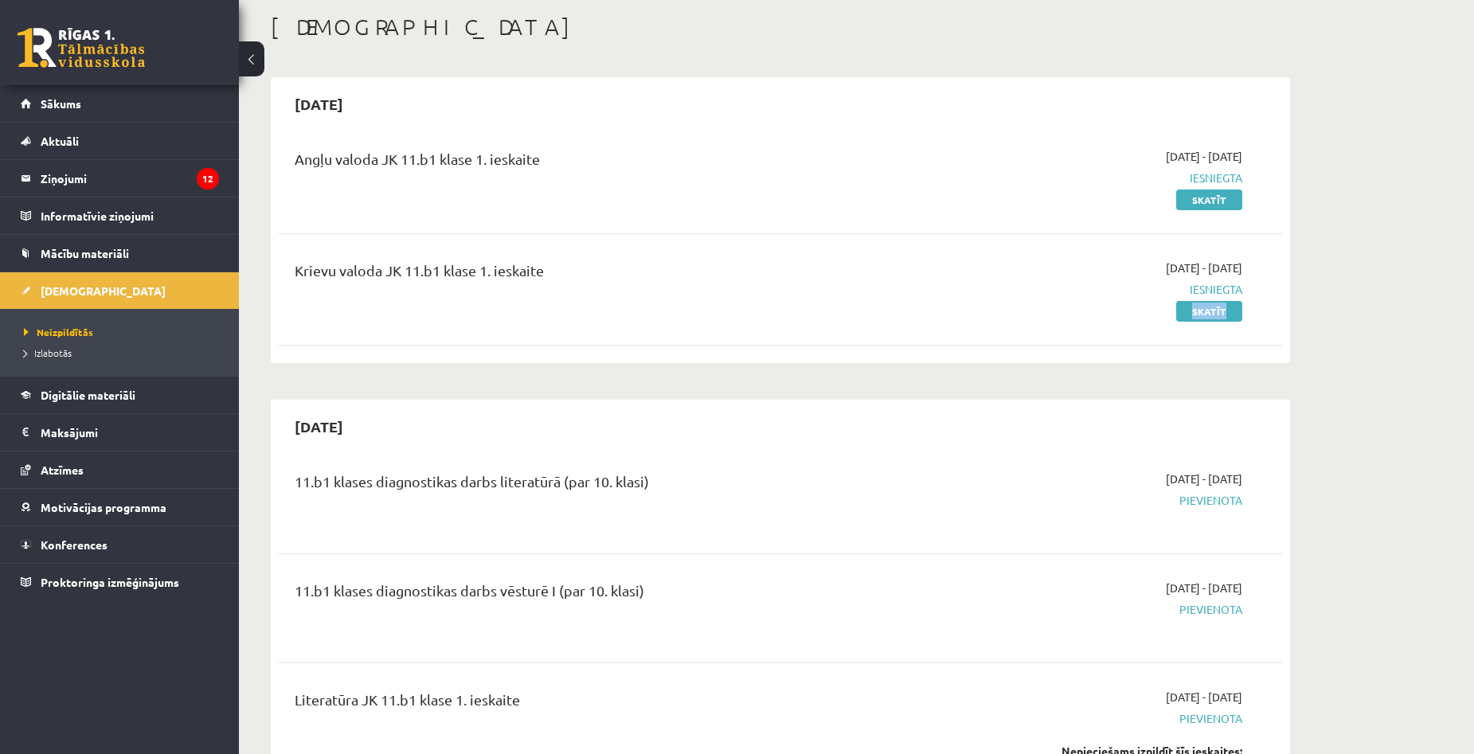
drag, startPoint x: 295, startPoint y: 429, endPoint x: 946, endPoint y: 318, distance: 661.0
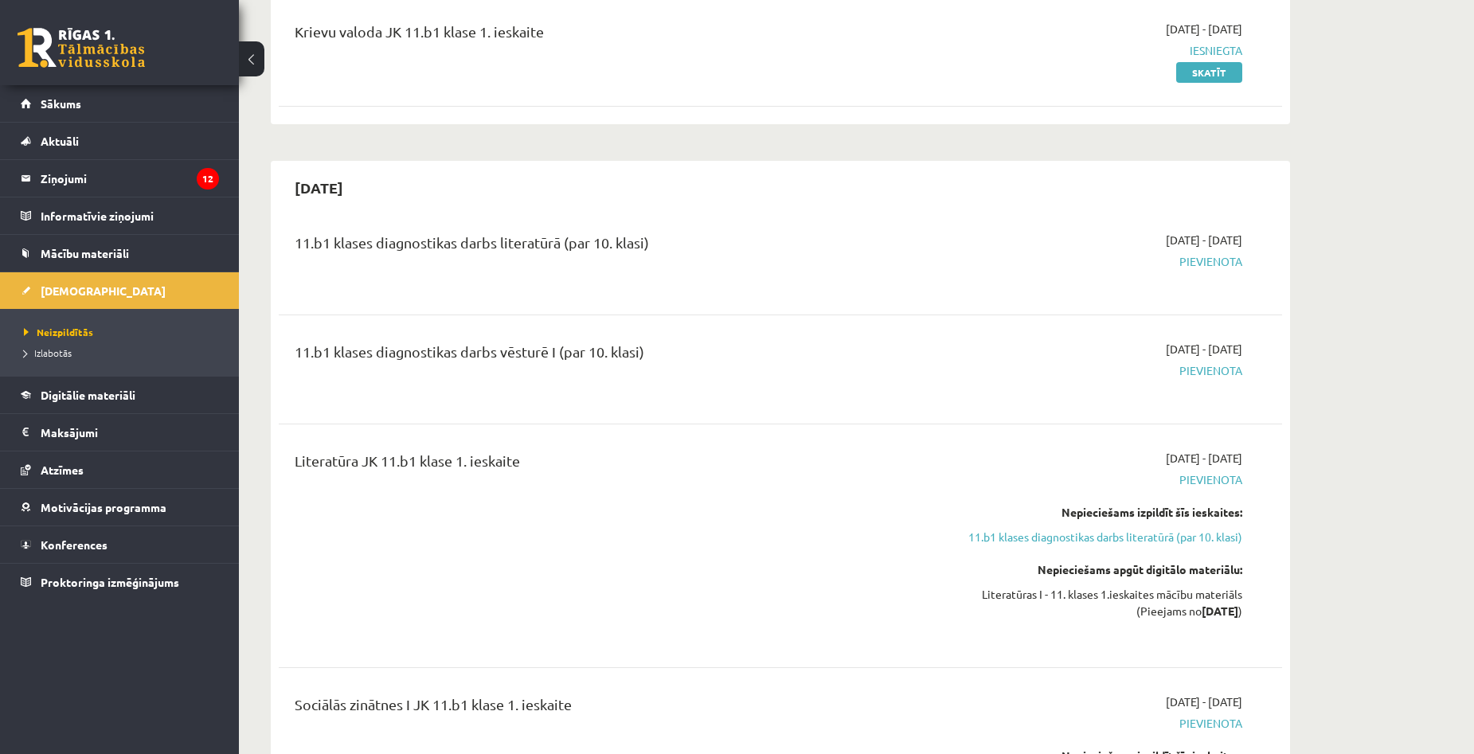
drag, startPoint x: 522, startPoint y: 467, endPoint x: 284, endPoint y: 269, distance: 308.8
click at [284, 269] on div "11.b1 klases diagnostikas darbs literatūrā (par 10. klasi) 2025-09-16 - 2025-09…" at bounding box center [781, 569] width 1004 height 706
click at [623, 448] on div "Literatūra JK 11.b1 klase 1. ieskaite 2025-09-16 - 2025-09-30 Pievienota Nepiec…" at bounding box center [781, 546] width 1004 height 224
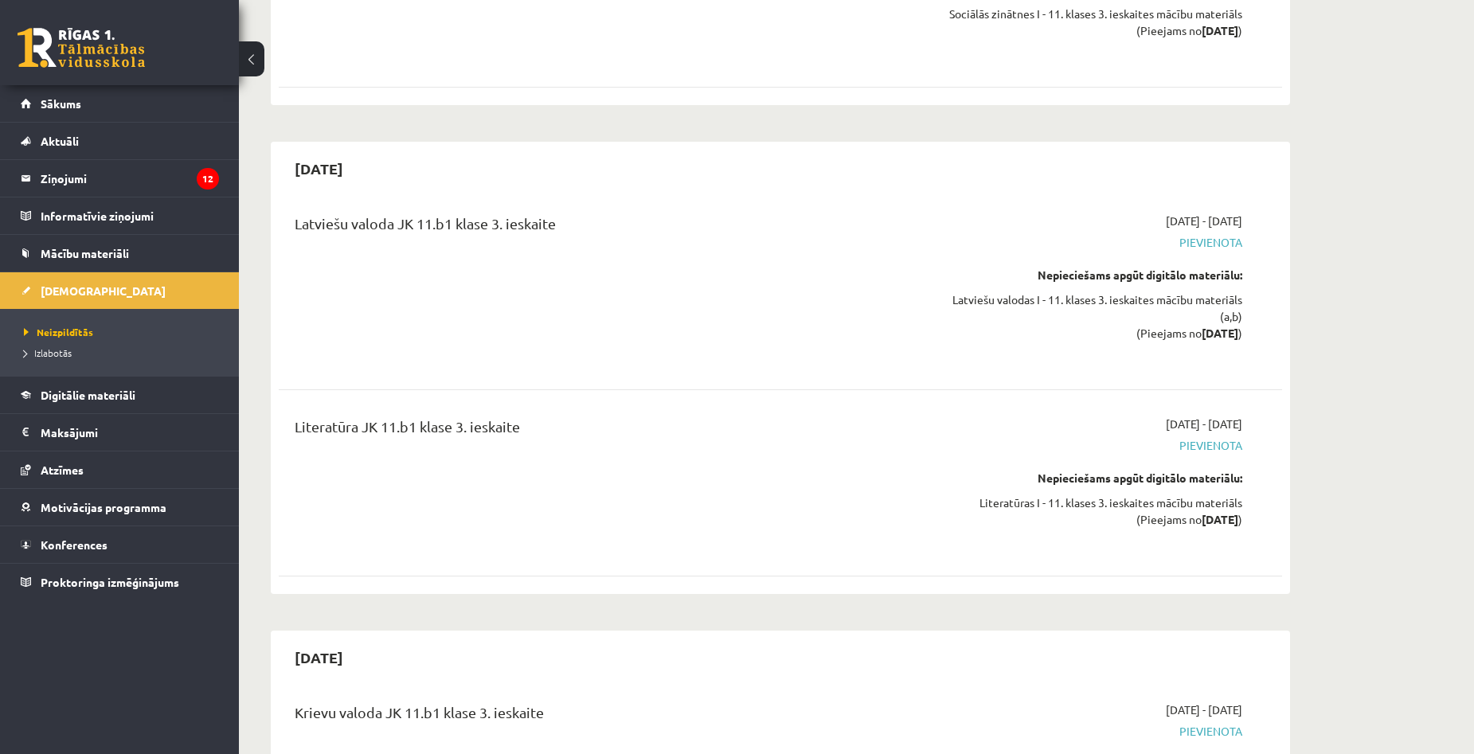
scroll to position [6409, 0]
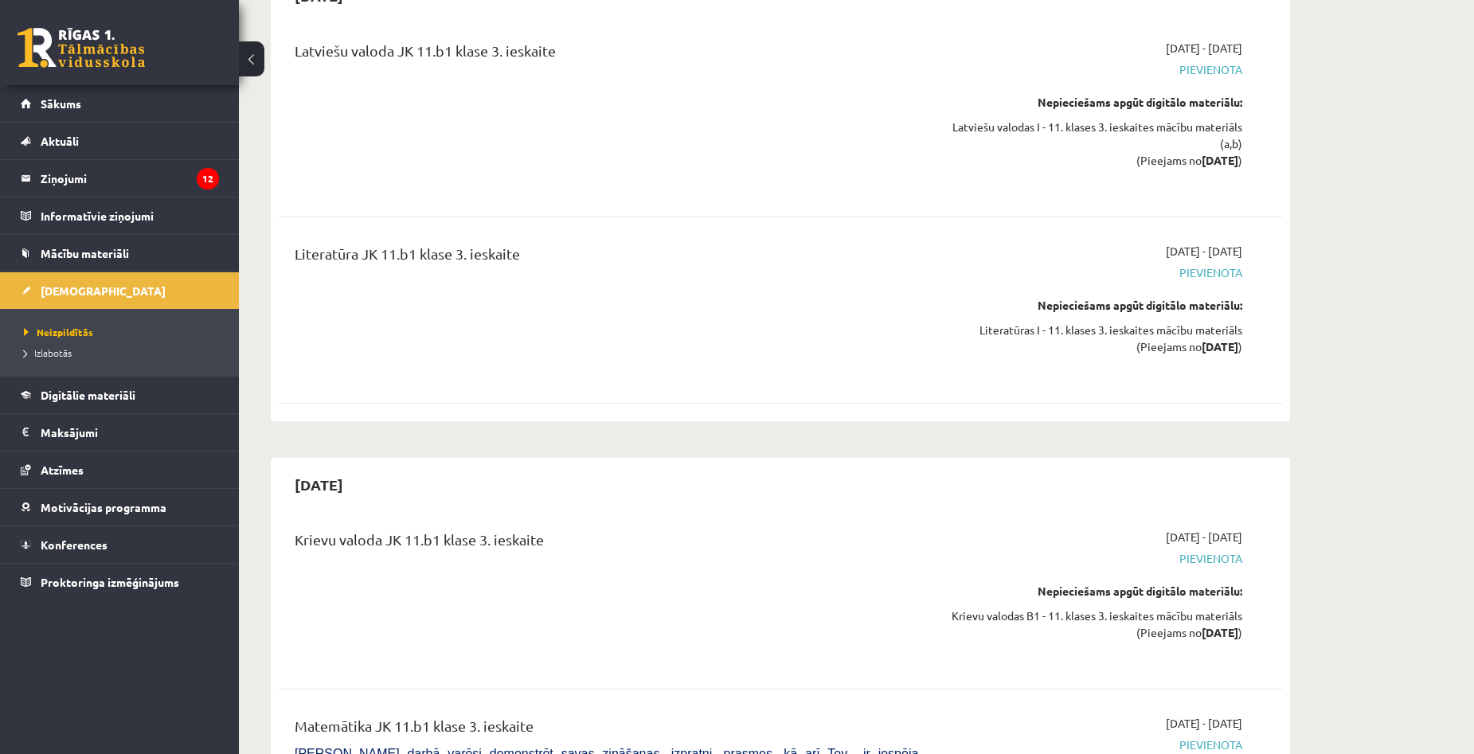
drag, startPoint x: 904, startPoint y: 584, endPoint x: 905, endPoint y: 619, distance: 35.1
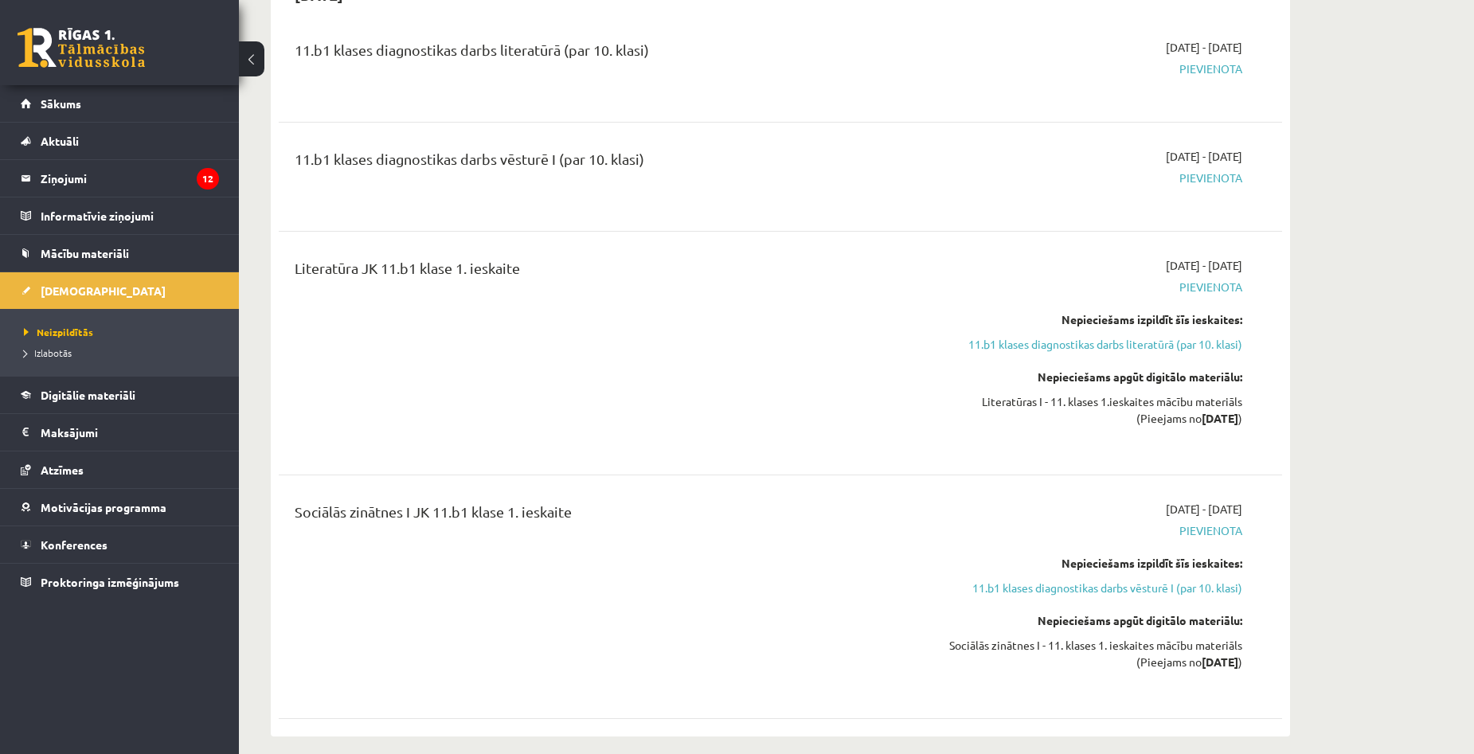
scroll to position [0, 0]
